Goal: Task Accomplishment & Management: Use online tool/utility

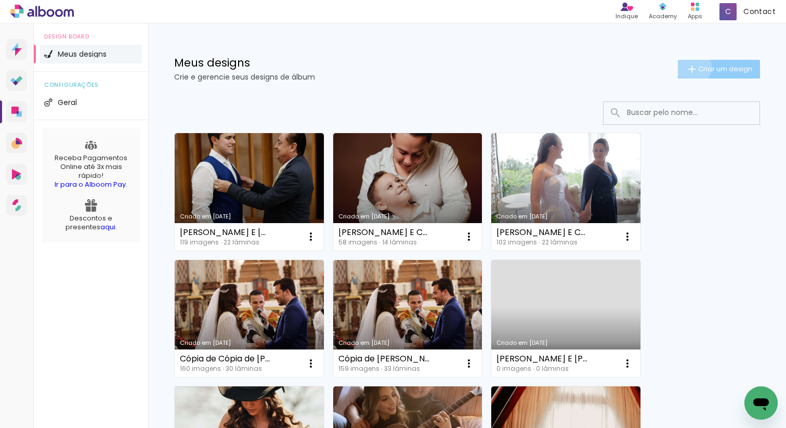
click at [692, 67] on iron-icon at bounding box center [691, 69] width 12 height 12
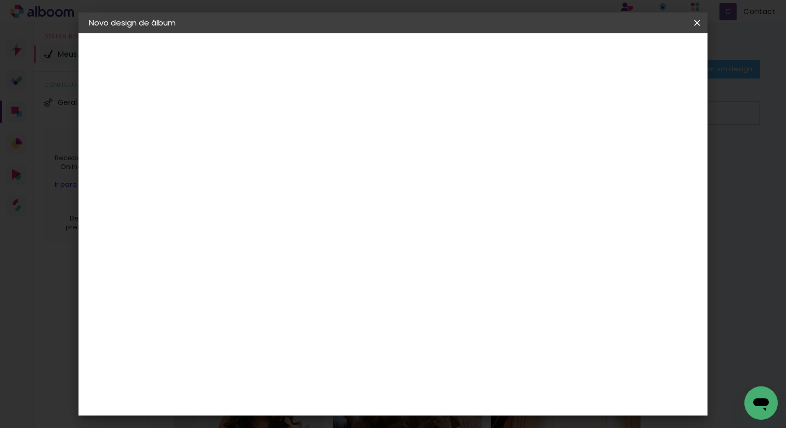
click at [0, 0] on paper-input-container "Título do álbum" at bounding box center [0, 0] width 0 height 0
type input "VERIADIANE E JOAO"
type paper-input "VERIADIANE E JOAO"
click at [365, 54] on paper-button "Avançar" at bounding box center [339, 55] width 51 height 18
click at [338, 192] on input at bounding box center [285, 197] width 105 height 13
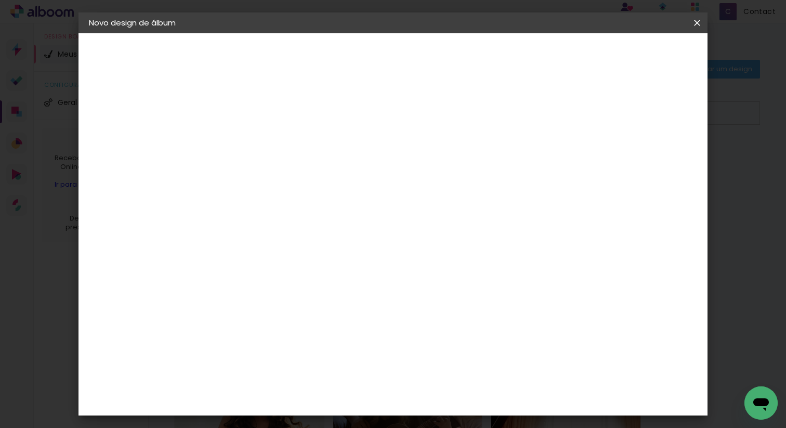
type input "DRE"
type paper-input "DRE"
click at [325, 242] on paper-item "DreambooksPro" at bounding box center [277, 234] width 96 height 23
click at [0, 0] on slot "Avançar" at bounding box center [0, 0] width 0 height 0
click at [299, 173] on input "text" at bounding box center [279, 181] width 41 height 16
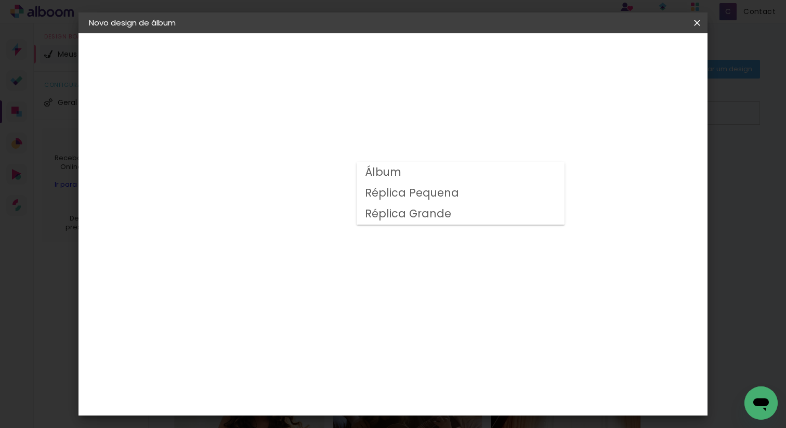
click at [418, 173] on paper-item "Álbum" at bounding box center [460, 172] width 208 height 21
type input "Álbum"
click at [329, 303] on span "30 × 30" at bounding box center [305, 313] width 48 height 21
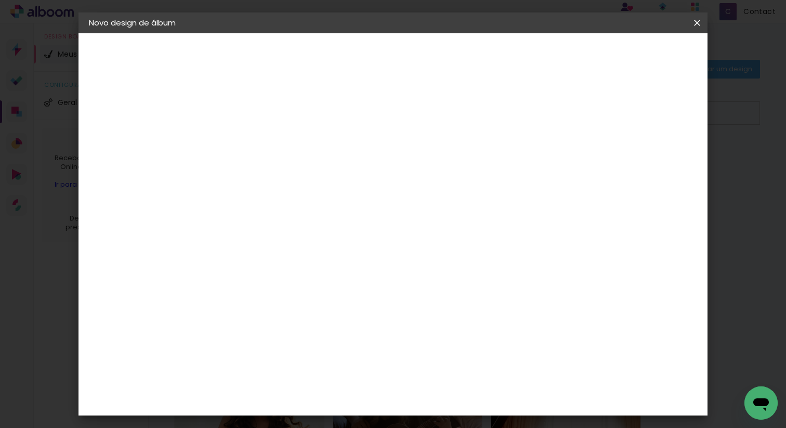
click at [329, 411] on span "30 × 40" at bounding box center [305, 421] width 48 height 21
click at [428, 49] on paper-button "Avançar" at bounding box center [402, 55] width 51 height 18
click at [565, 49] on paper-button "Iniciar design" at bounding box center [531, 55] width 68 height 18
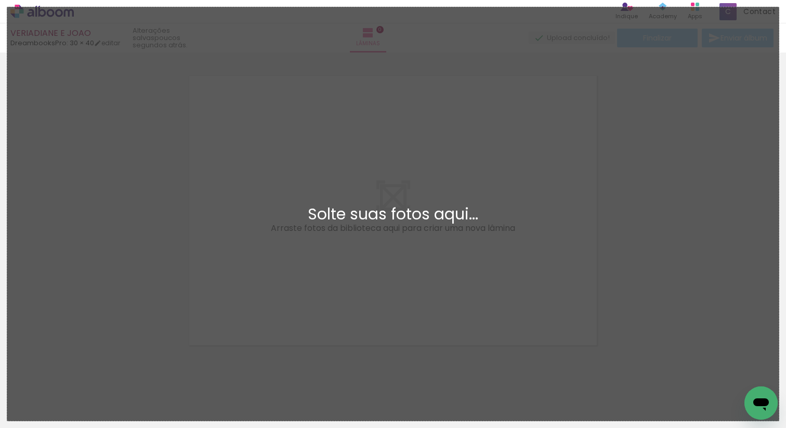
scroll to position [13, 0]
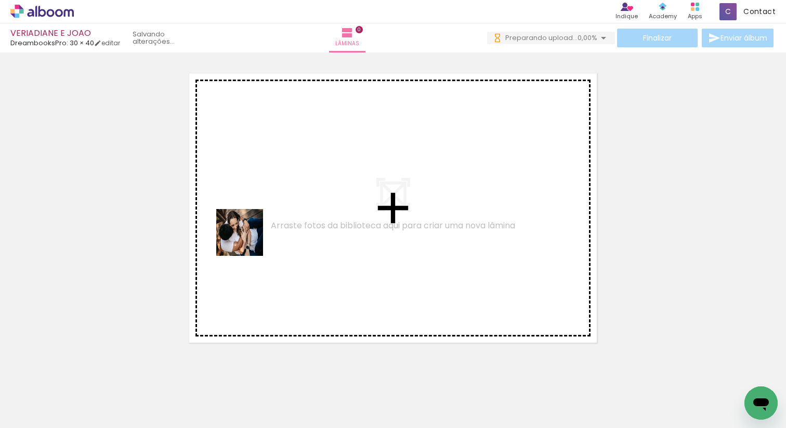
drag, startPoint x: 111, startPoint y: 390, endPoint x: 259, endPoint y: 231, distance: 217.0
click at [259, 231] on quentale-workspace at bounding box center [393, 214] width 786 height 428
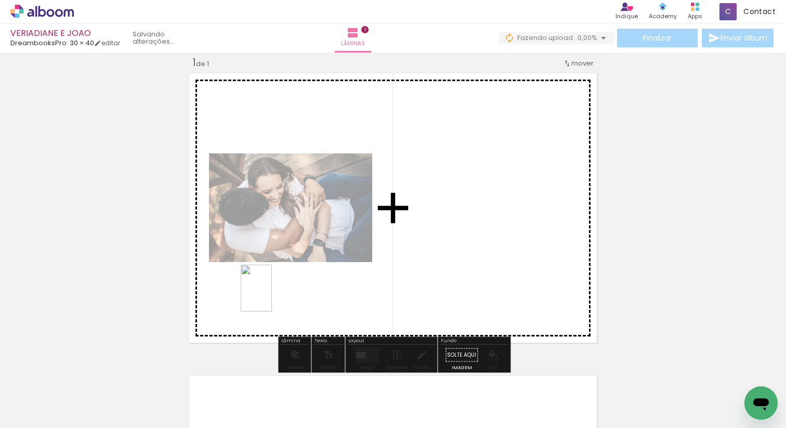
click at [272, 295] on quentale-workspace at bounding box center [393, 214] width 786 height 428
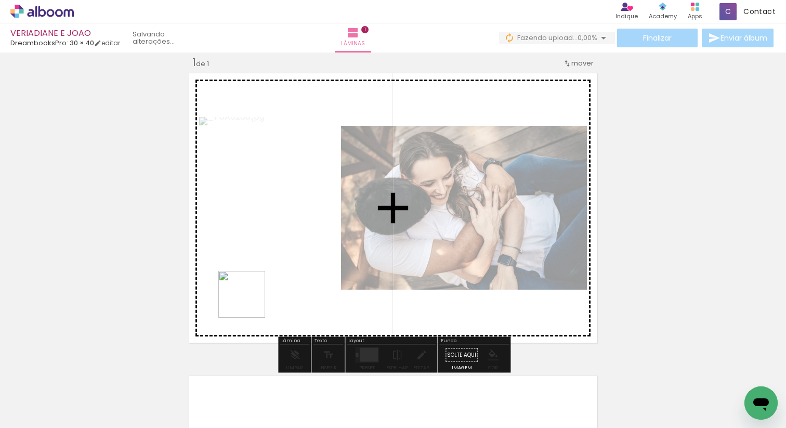
drag, startPoint x: 224, startPoint y: 379, endPoint x: 254, endPoint y: 291, distance: 92.7
click at [254, 291] on quentale-workspace at bounding box center [393, 214] width 786 height 428
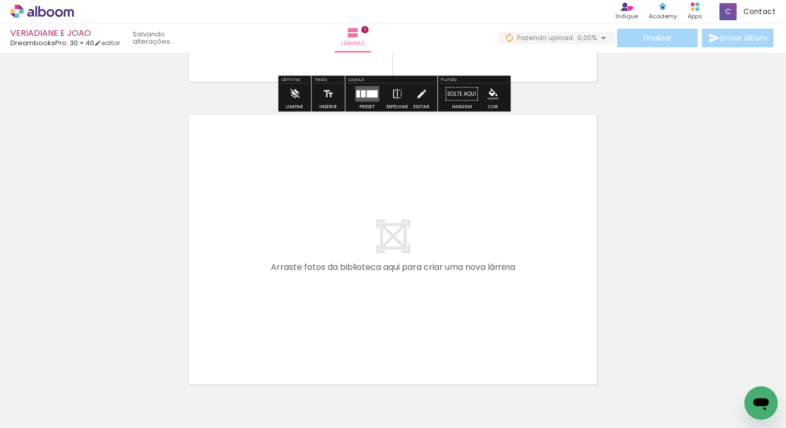
scroll to position [304, 0]
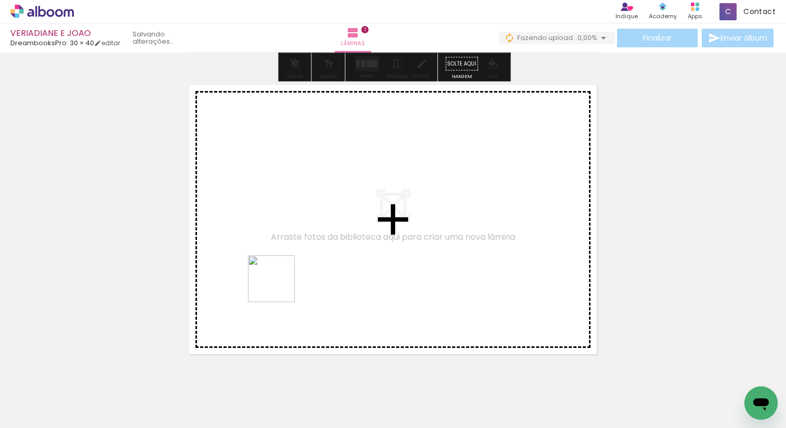
drag, startPoint x: 279, startPoint y: 383, endPoint x: 279, endPoint y: 286, distance: 96.7
click at [279, 286] on quentale-workspace at bounding box center [393, 214] width 786 height 428
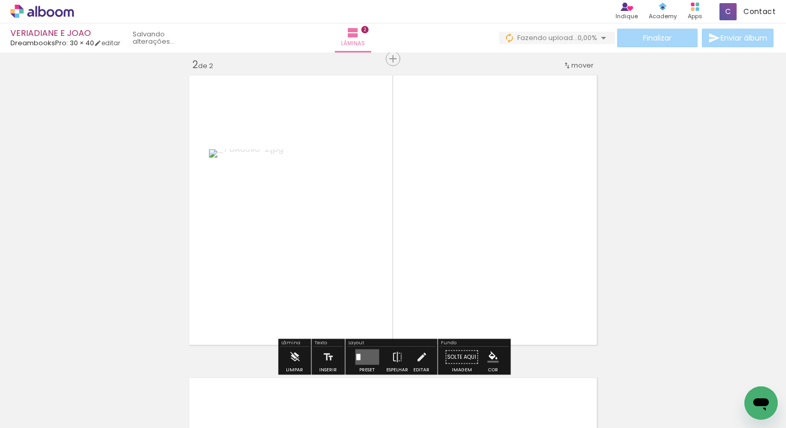
scroll to position [315, 0]
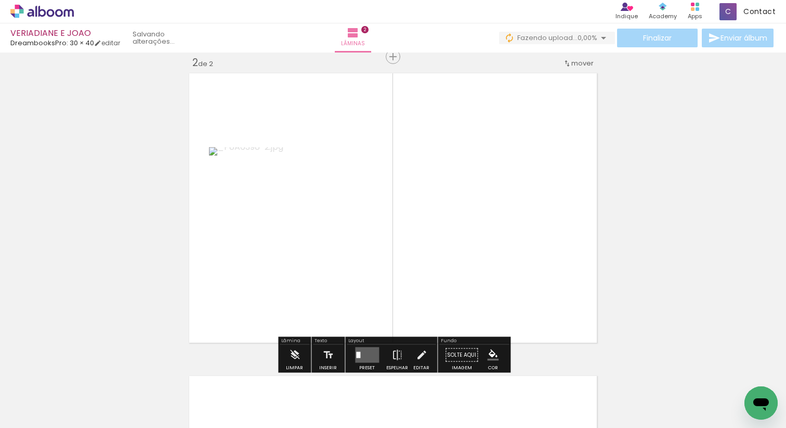
click at [339, 245] on quentale-workspace at bounding box center [393, 214] width 786 height 428
click at [47, 399] on input "Todas as fotos" at bounding box center [28, 396] width 39 height 9
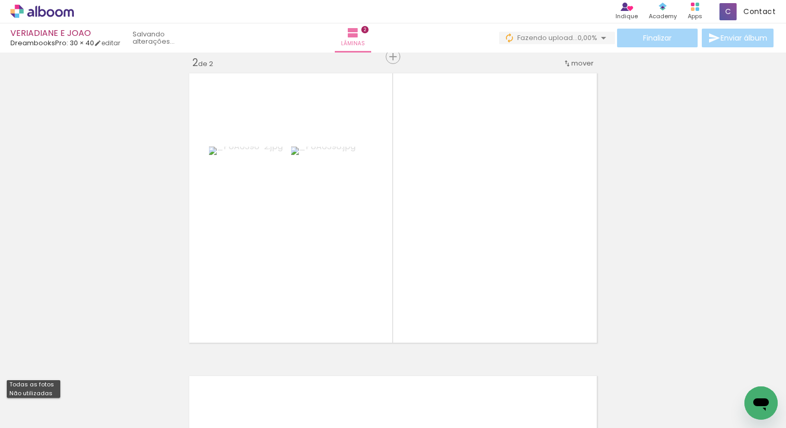
click at [50, 392] on paper-item "Não utilizadas" at bounding box center [34, 393] width 54 height 9
type input "Não utilizadas"
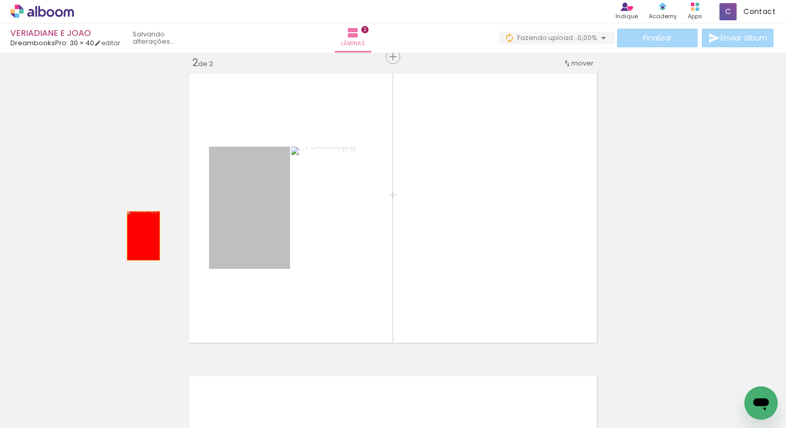
drag, startPoint x: 247, startPoint y: 233, endPoint x: 133, endPoint y: 235, distance: 114.9
click at [133, 235] on div "Inserir lâmina 1 de 2 Inserir lâmina 2 de 2" at bounding box center [393, 195] width 786 height 908
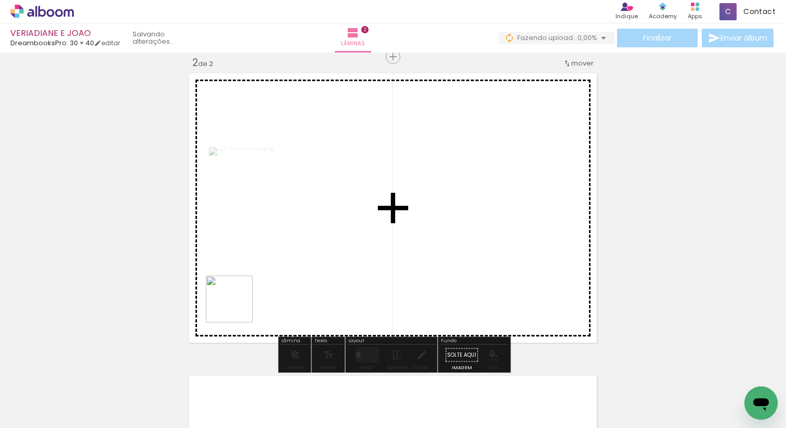
drag, startPoint x: 157, startPoint y: 394, endPoint x: 238, endPoint y: 306, distance: 119.9
click at [238, 306] on quentale-workspace at bounding box center [393, 214] width 786 height 428
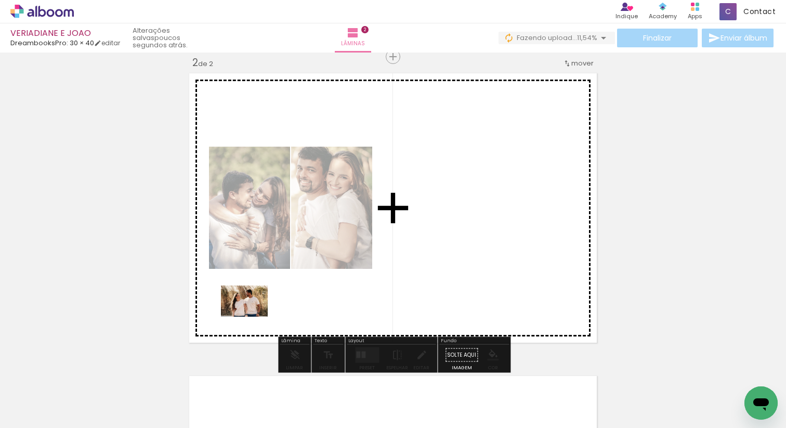
drag, startPoint x: 165, startPoint y: 404, endPoint x: 252, endPoint y: 316, distance: 123.5
click at [252, 316] on quentale-workspace at bounding box center [393, 214] width 786 height 428
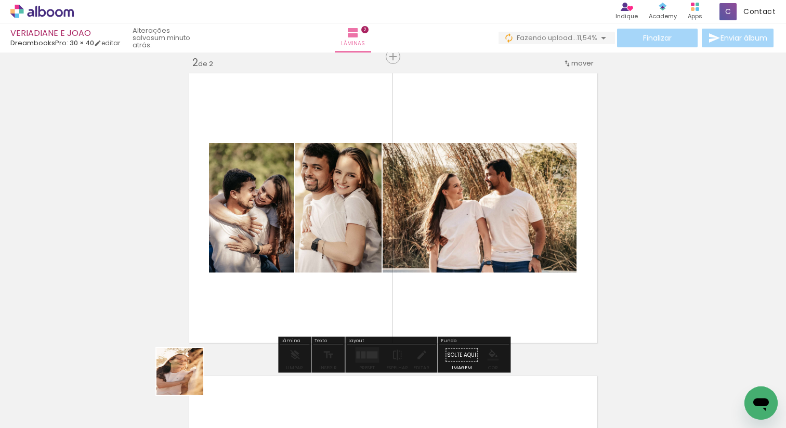
drag, startPoint x: 171, startPoint y: 409, endPoint x: 234, endPoint y: 320, distance: 108.9
click at [233, 321] on quentale-workspace at bounding box center [393, 214] width 786 height 428
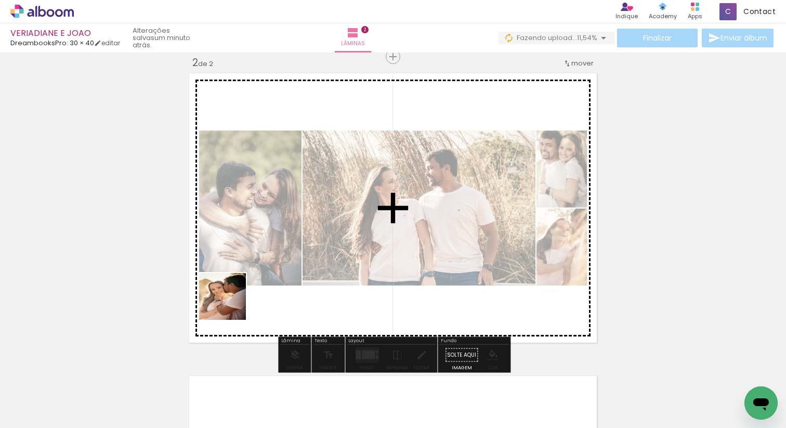
drag, startPoint x: 176, startPoint y: 389, endPoint x: 231, endPoint y: 303, distance: 101.5
click at [231, 303] on quentale-workspace at bounding box center [393, 214] width 786 height 428
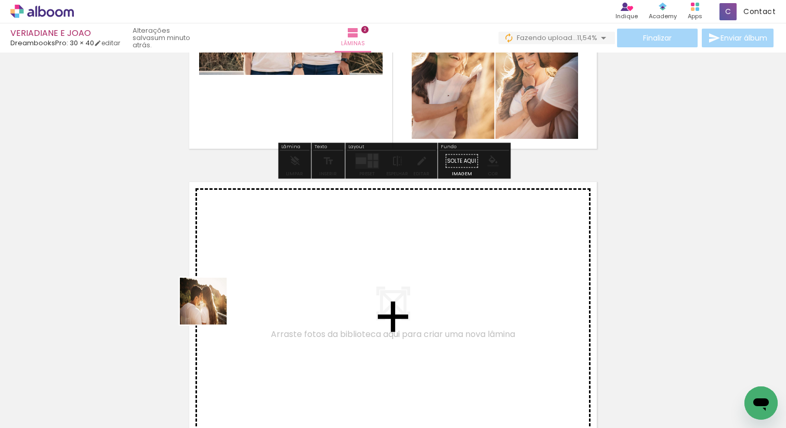
drag, startPoint x: 155, startPoint y: 388, endPoint x: 235, endPoint y: 289, distance: 127.8
click at [235, 289] on quentale-workspace at bounding box center [393, 214] width 786 height 428
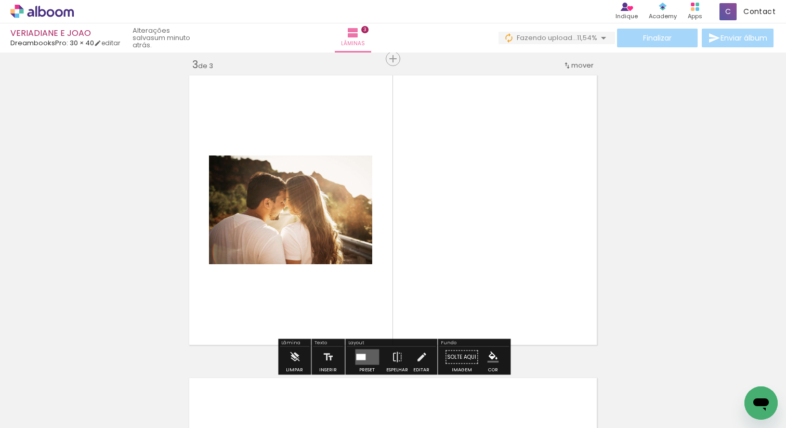
scroll to position [618, 0]
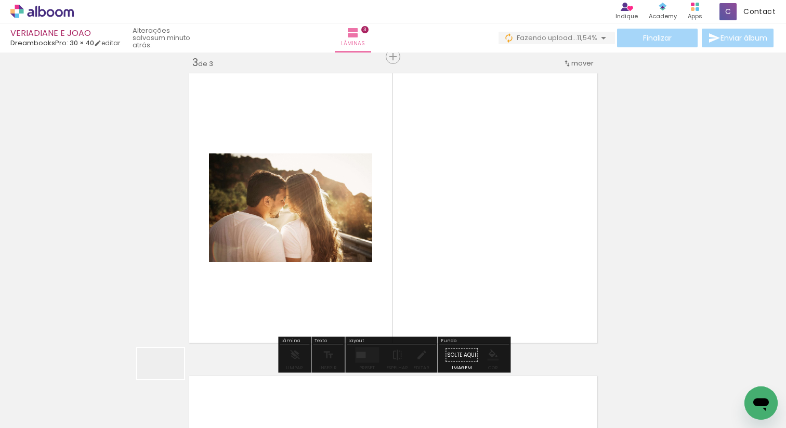
drag, startPoint x: 167, startPoint y: 382, endPoint x: 248, endPoint y: 285, distance: 126.2
click at [248, 285] on quentale-workspace at bounding box center [393, 214] width 786 height 428
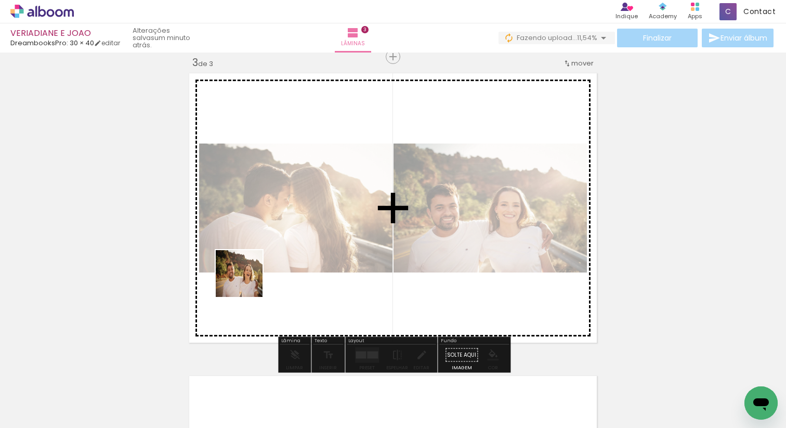
drag, startPoint x: 170, startPoint y: 396, endPoint x: 248, endPoint y: 279, distance: 141.0
click at [248, 279] on quentale-workspace at bounding box center [393, 214] width 786 height 428
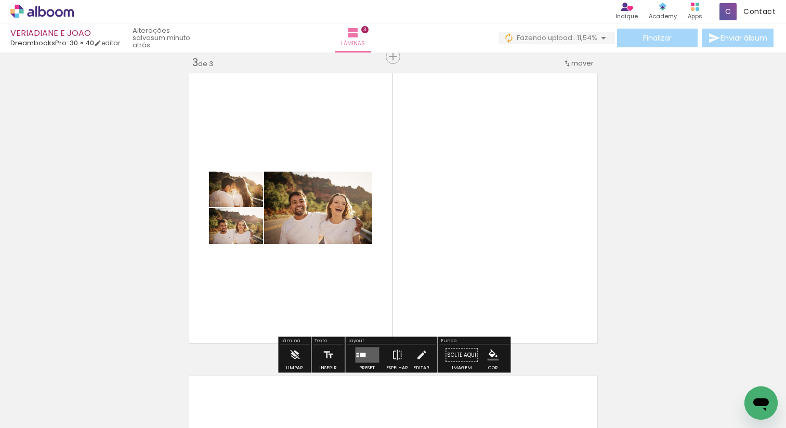
drag, startPoint x: 169, startPoint y: 391, endPoint x: 258, endPoint y: 269, distance: 150.9
click at [258, 269] on quentale-workspace at bounding box center [393, 214] width 786 height 428
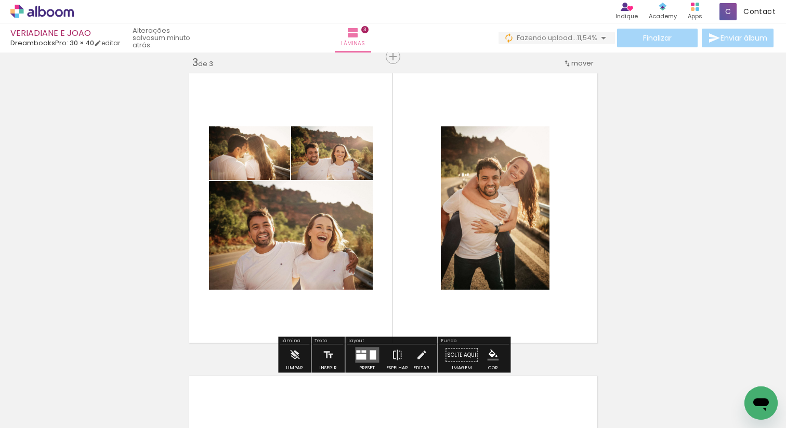
scroll to position [822, 0]
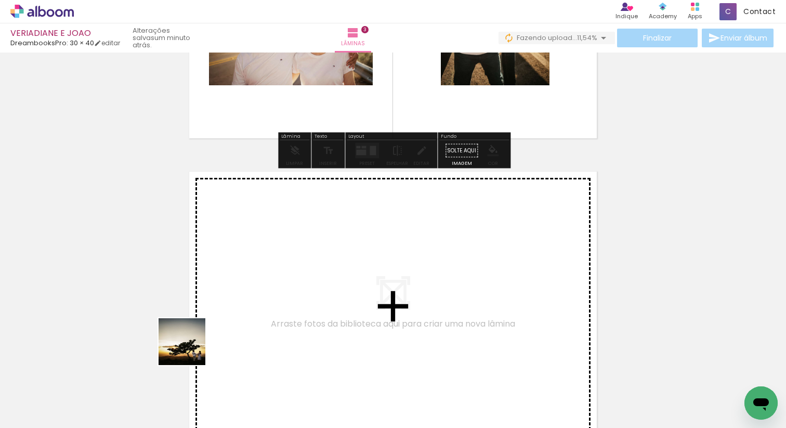
click at [253, 260] on quentale-workspace at bounding box center [393, 214] width 786 height 428
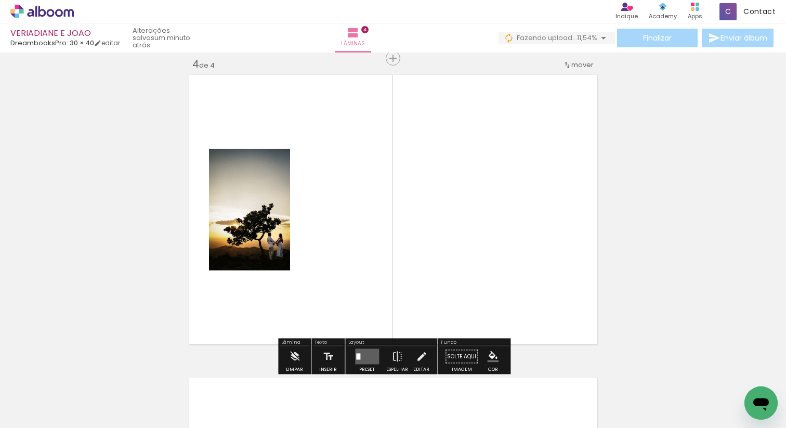
scroll to position [920, 0]
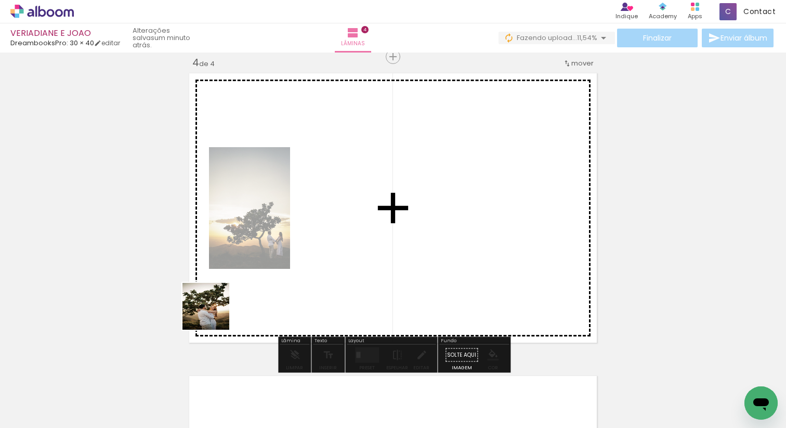
drag, startPoint x: 160, startPoint y: 401, endPoint x: 229, endPoint y: 295, distance: 126.7
click at [229, 295] on quentale-workspace at bounding box center [393, 214] width 786 height 428
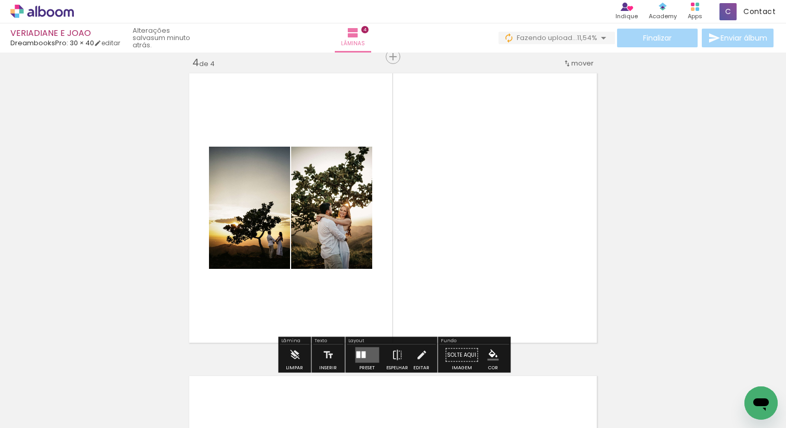
drag, startPoint x: 163, startPoint y: 412, endPoint x: 294, endPoint y: 276, distance: 188.5
click at [294, 276] on quentale-workspace at bounding box center [393, 214] width 786 height 428
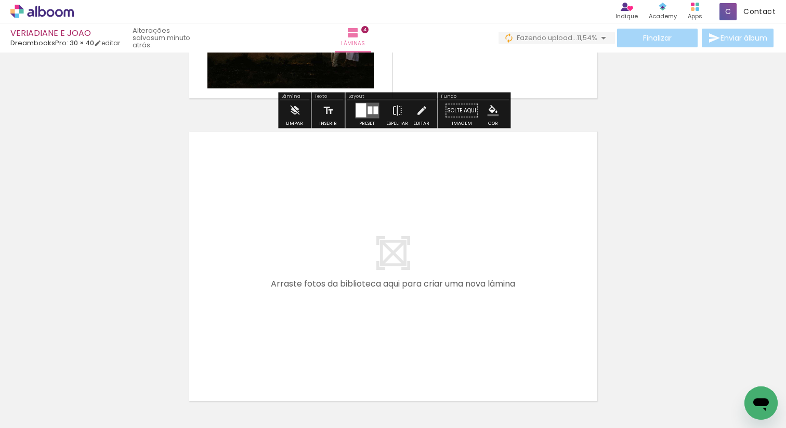
scroll to position [1191, 0]
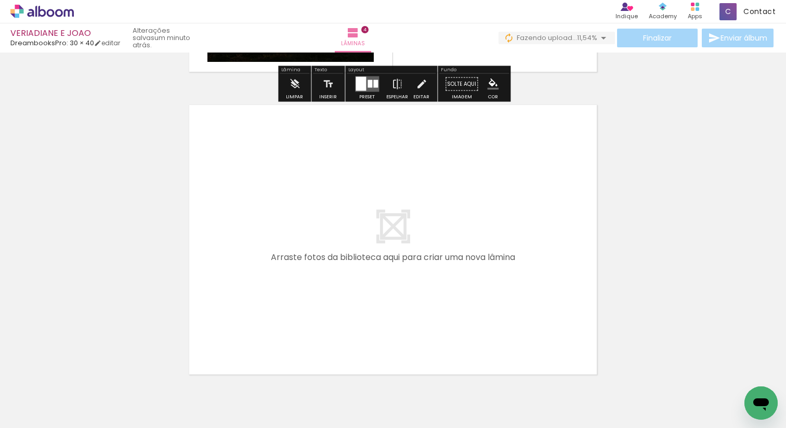
click at [263, 283] on quentale-workspace at bounding box center [393, 214] width 786 height 428
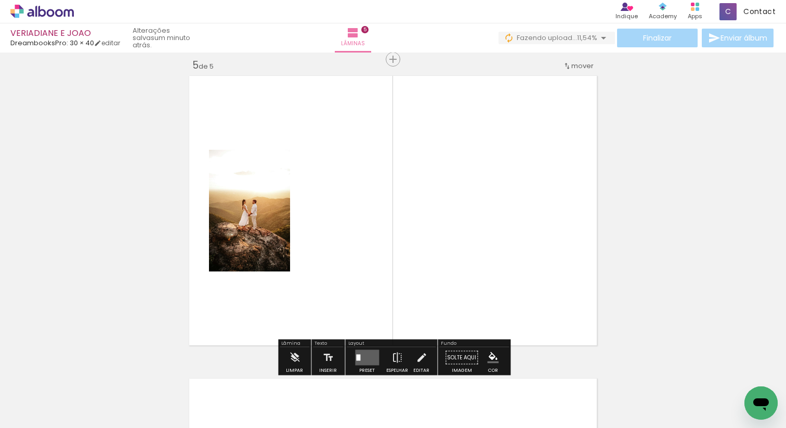
scroll to position [1223, 0]
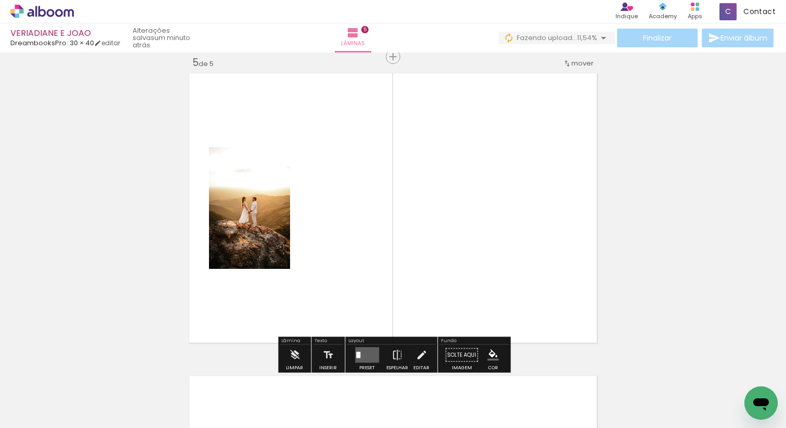
drag, startPoint x: 165, startPoint y: 385, endPoint x: 301, endPoint y: 261, distance: 183.9
click at [301, 261] on quentale-workspace at bounding box center [393, 214] width 786 height 428
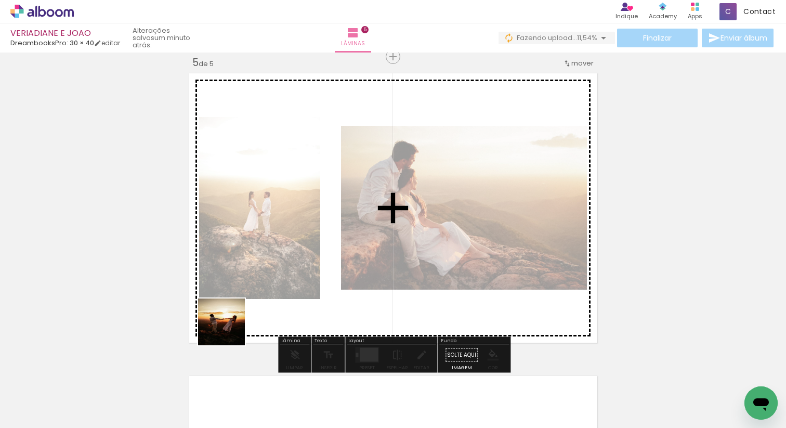
drag, startPoint x: 170, startPoint y: 396, endPoint x: 229, endPoint y: 329, distance: 89.1
click at [229, 329] on quentale-workspace at bounding box center [393, 214] width 786 height 428
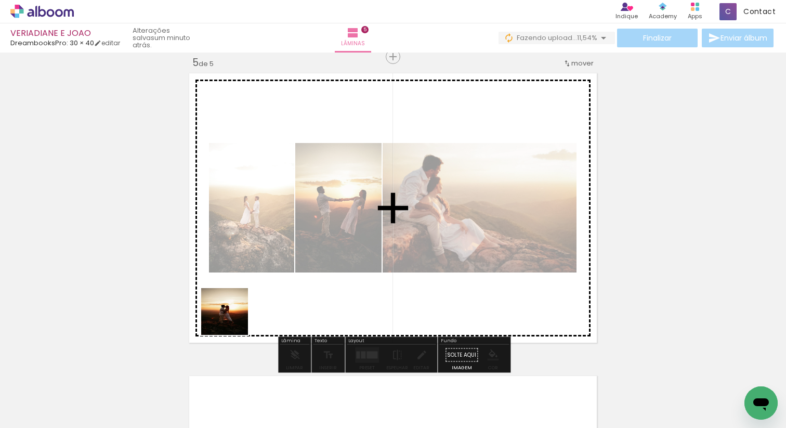
drag, startPoint x: 167, startPoint y: 408, endPoint x: 246, endPoint y: 309, distance: 126.5
click at [246, 309] on quentale-workspace at bounding box center [393, 214] width 786 height 428
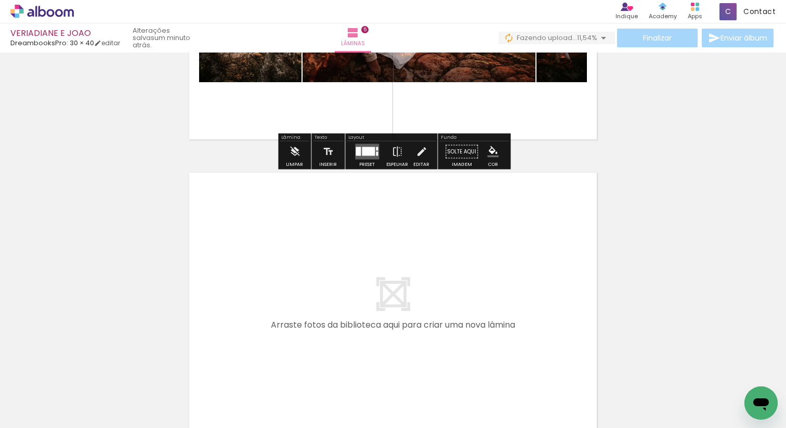
click at [285, 283] on quentale-workspace at bounding box center [393, 214] width 786 height 428
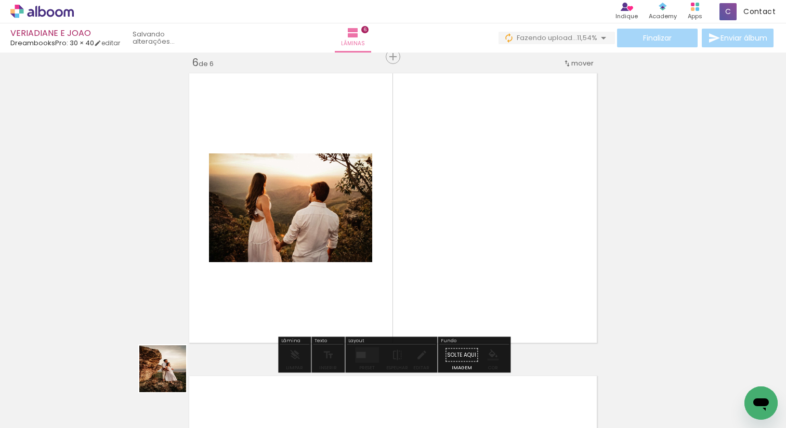
drag, startPoint x: 164, startPoint y: 398, endPoint x: 257, endPoint y: 263, distance: 163.6
click at [257, 263] on quentale-workspace at bounding box center [393, 214] width 786 height 428
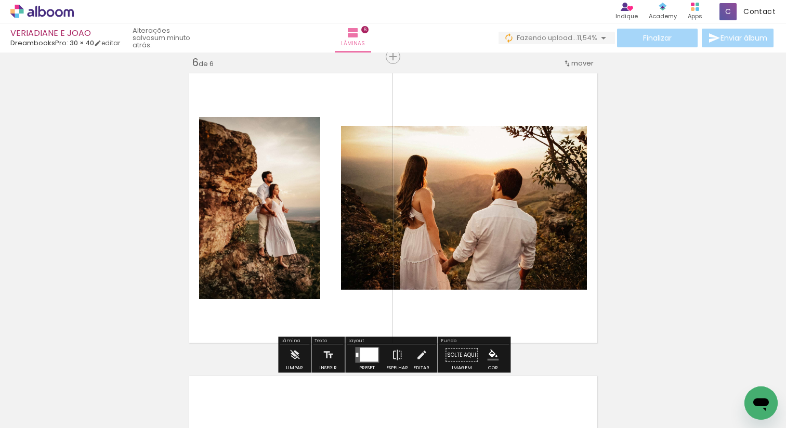
scroll to position [1728, 0]
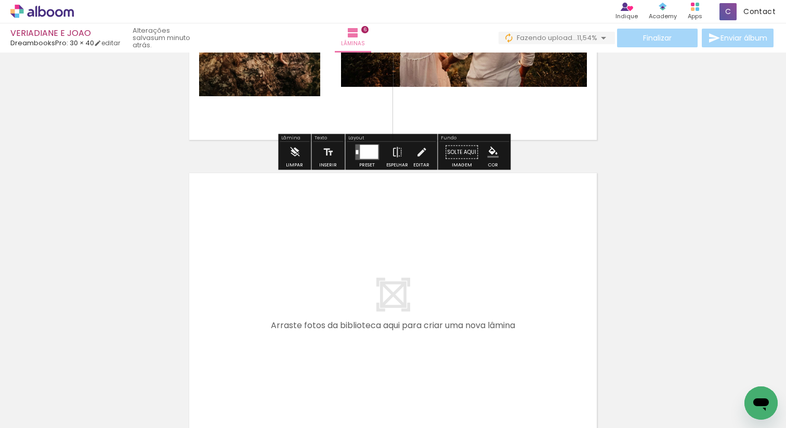
drag, startPoint x: 178, startPoint y: 393, endPoint x: 291, endPoint y: 269, distance: 167.4
click at [291, 269] on quentale-workspace at bounding box center [393, 214] width 786 height 428
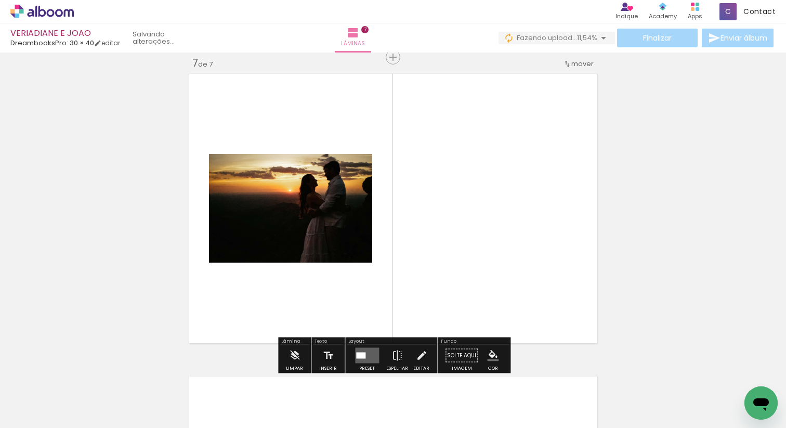
scroll to position [1828, 0]
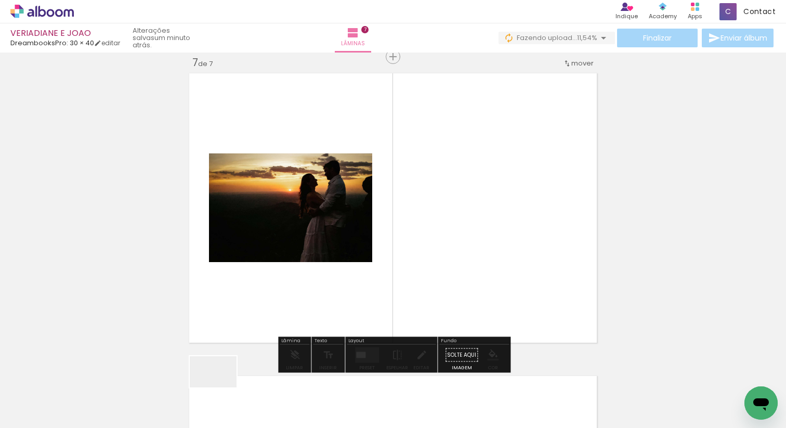
drag, startPoint x: 220, startPoint y: 396, endPoint x: 237, endPoint y: 296, distance: 101.2
click at [237, 296] on quentale-workspace at bounding box center [393, 214] width 786 height 428
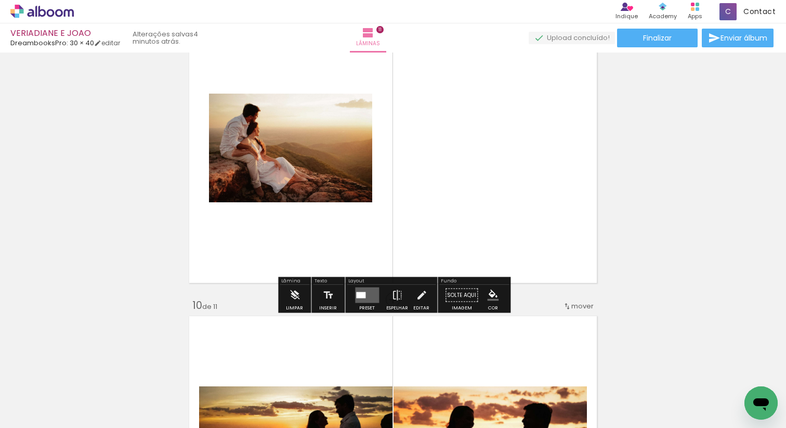
click at [362, 290] on quentale-layouter at bounding box center [367, 295] width 24 height 16
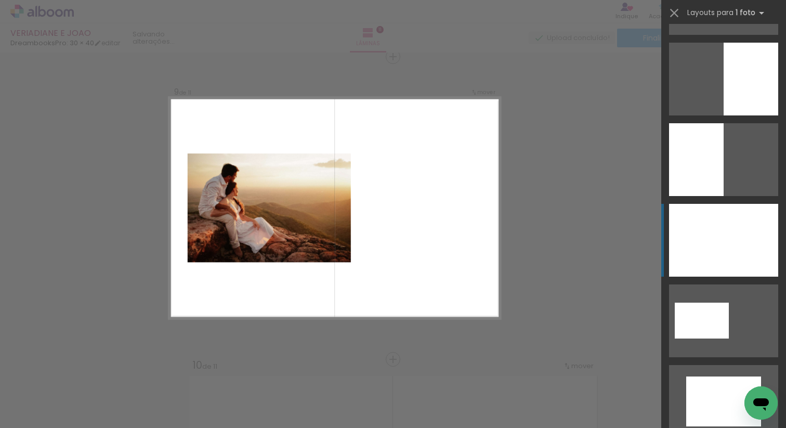
scroll to position [321, 0]
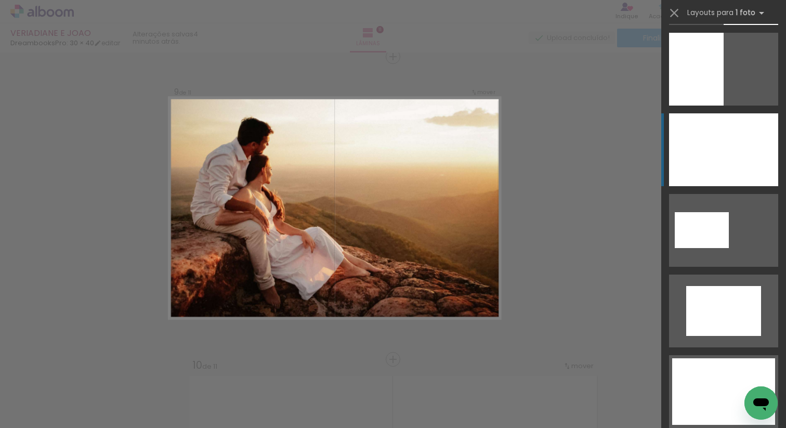
click at [726, 156] on div at bounding box center [723, 149] width 109 height 73
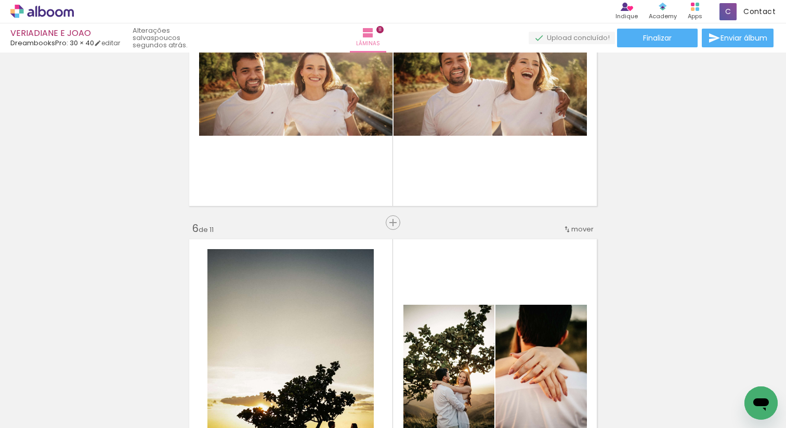
scroll to position [1643, 0]
